Goal: Task Accomplishment & Management: Use online tool/utility

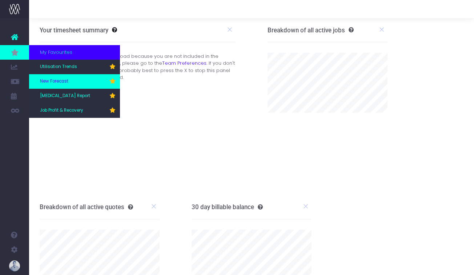
click at [55, 82] on span "New Forecast" at bounding box center [54, 81] width 28 height 7
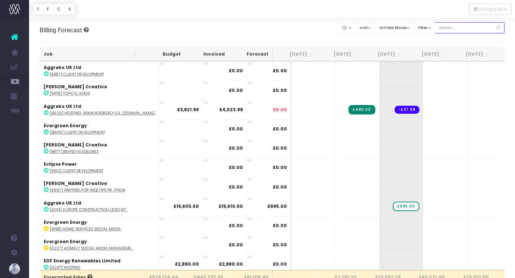
click at [467, 25] on input "text" at bounding box center [470, 27] width 70 height 11
type input "confirmed"
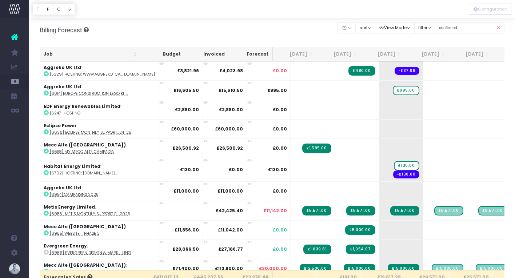
click at [50, 53] on th "Job" at bounding box center [90, 54] width 100 height 14
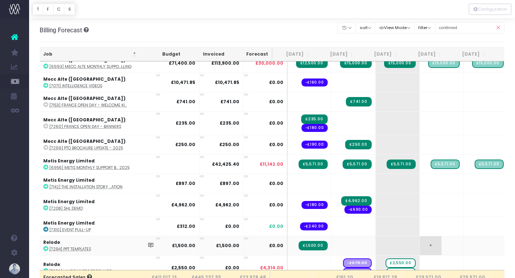
scroll to position [947, 4]
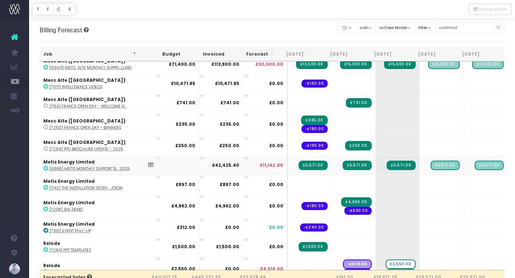
click at [123, 166] on abbr "[6956] Metis Monthly Support B... 2025" at bounding box center [89, 168] width 80 height 5
